Goal: Find specific page/section: Find specific page/section

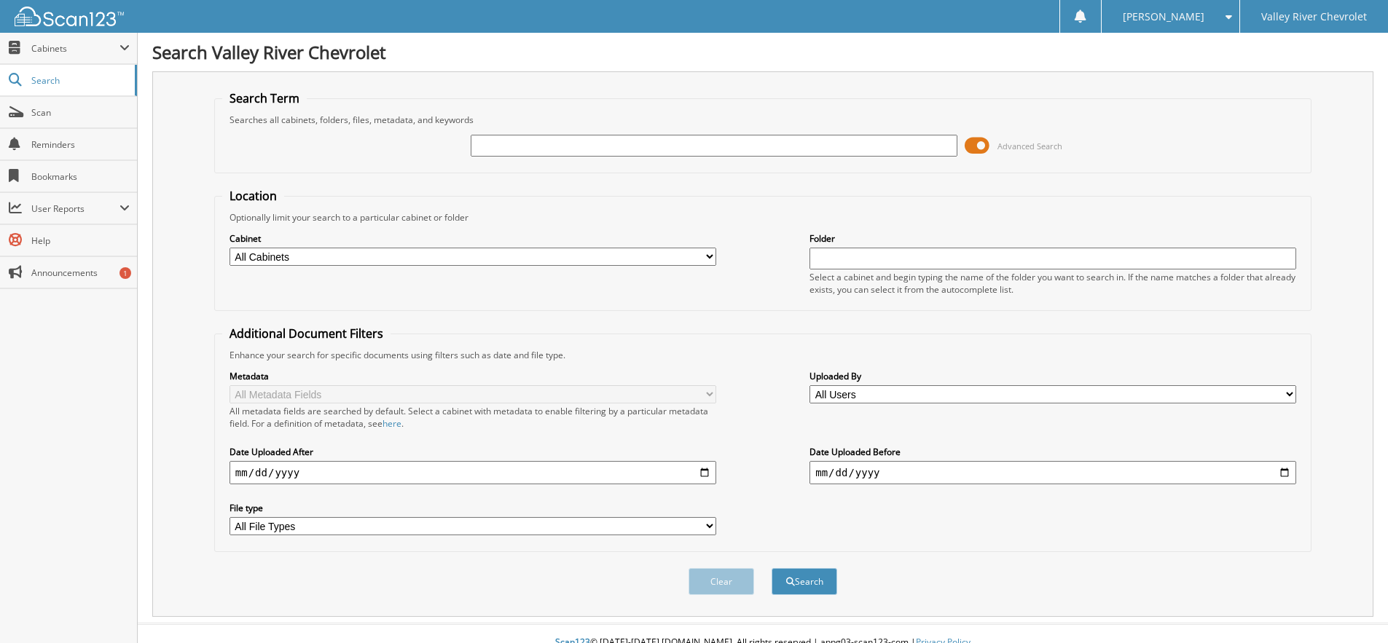
click at [55, 47] on span "Cabinets" at bounding box center [75, 48] width 88 height 12
click at [55, 52] on span "Cabinets" at bounding box center [75, 48] width 88 height 12
click at [67, 89] on link "Search" at bounding box center [68, 80] width 137 height 31
type input "72238"
click at [772, 568] on button "Search" at bounding box center [805, 581] width 66 height 27
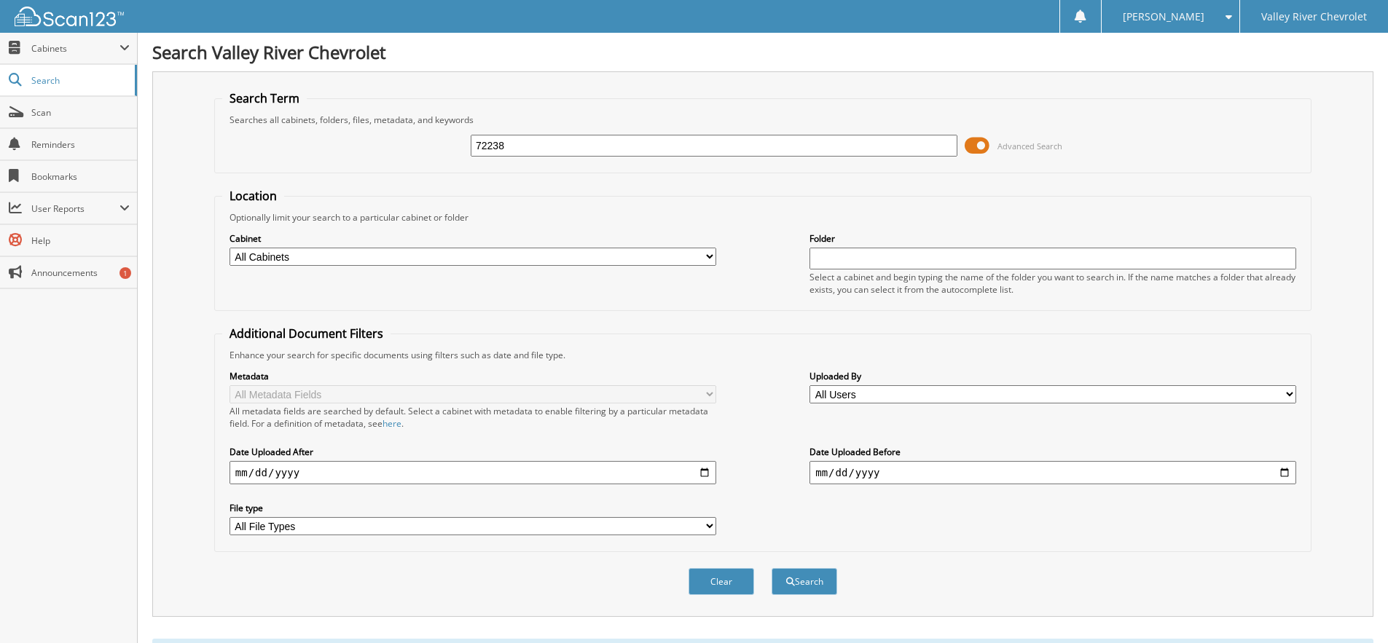
click at [806, 586] on button "Search" at bounding box center [805, 581] width 66 height 27
click at [58, 52] on span "Cabinets" at bounding box center [75, 48] width 88 height 12
click at [50, 72] on link "My Company" at bounding box center [68, 79] width 137 height 31
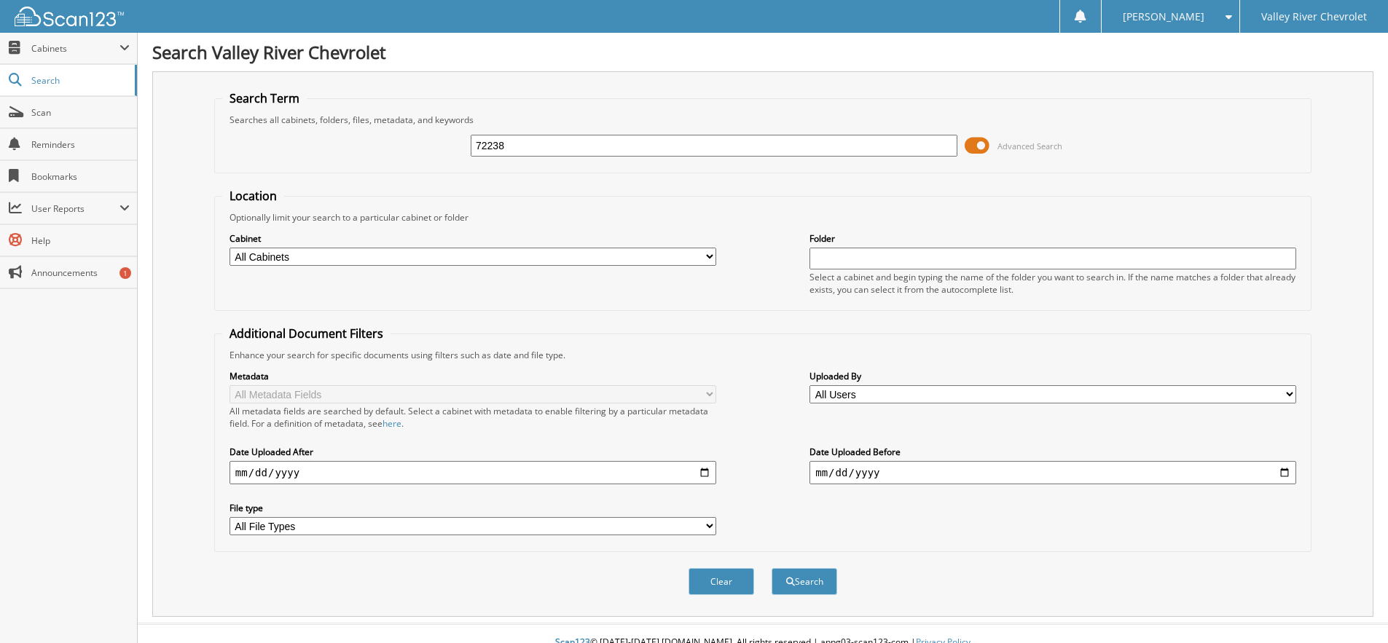
type input "72238"
click at [772, 568] on button "Search" at bounding box center [805, 581] width 66 height 27
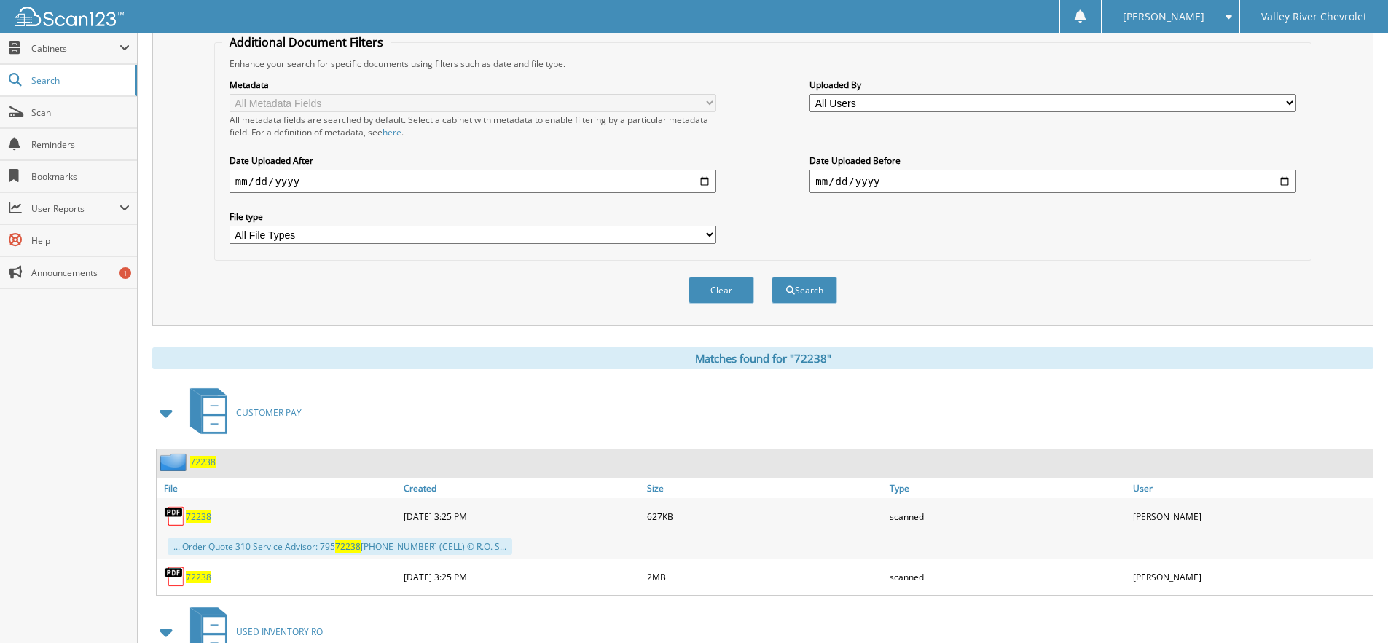
scroll to position [510, 0]
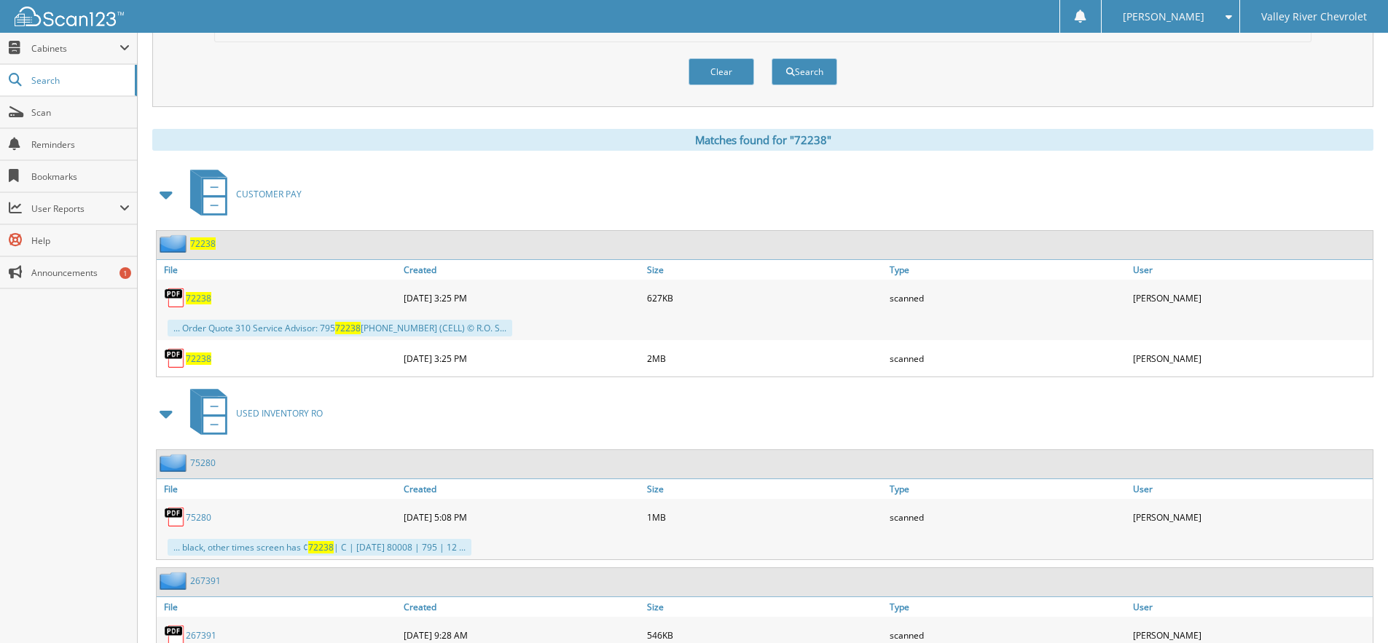
click at [205, 295] on span "72238" at bounding box center [198, 298] width 25 height 12
